Goal: Task Accomplishment & Management: Use online tool/utility

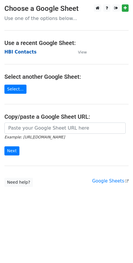
click at [25, 52] on strong "HBI Contacts" at bounding box center [20, 51] width 32 height 5
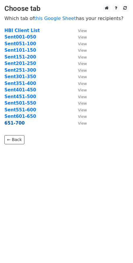
click at [14, 124] on strong "651-700" at bounding box center [14, 122] width 20 height 5
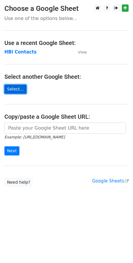
click at [15, 89] on link "Select..." at bounding box center [15, 89] width 22 height 9
click at [106, 180] on link "Google Sheets" at bounding box center [110, 180] width 36 height 5
